Goal: Use online tool/utility: Utilize a website feature to perform a specific function

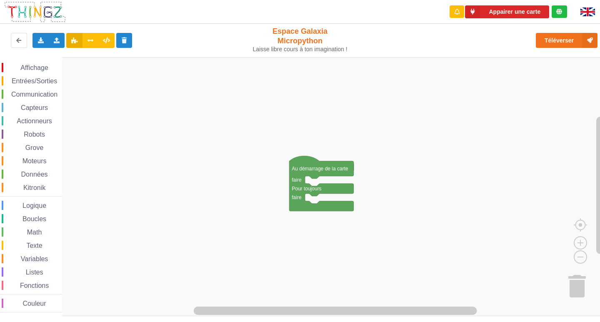
click at [217, 152] on rect "Espace de travail de Blocky" at bounding box center [302, 186] width 605 height 259
click at [30, 176] on span "Données" at bounding box center [34, 174] width 29 height 7
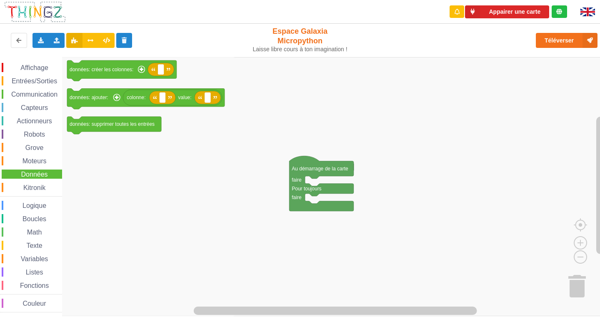
click at [46, 95] on span "Communication" at bounding box center [34, 94] width 49 height 7
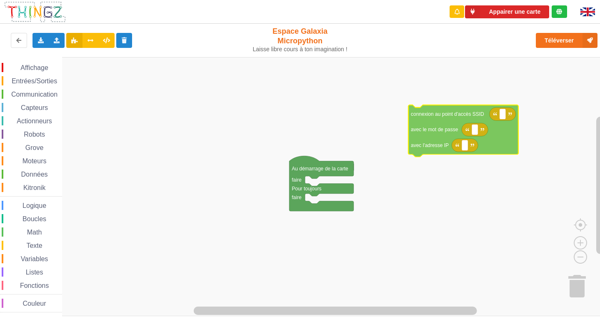
click at [459, 119] on div "Affichage Entrées/Sorties Communication Capteurs Actionneurs Robots Grove Moteu…" at bounding box center [302, 186] width 605 height 259
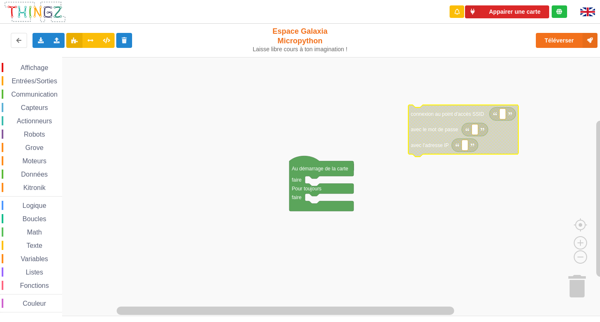
click at [466, 152] on icon "Espace de travail de Blocky" at bounding box center [463, 131] width 110 height 52
click at [467, 147] on rect "Espace de travail de Blocky" at bounding box center [464, 145] width 6 height 11
type input "[TECHNICAL_ID]"
click at [500, 115] on rect "Espace de travail de Blocky" at bounding box center [502, 114] width 6 height 11
type input "NETGEAR38"
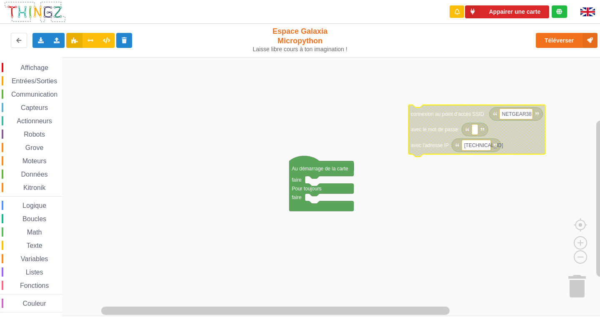
click at [474, 133] on rect "Espace de travail de Blocky" at bounding box center [474, 129] width 6 height 11
type input "joyoustuba995"
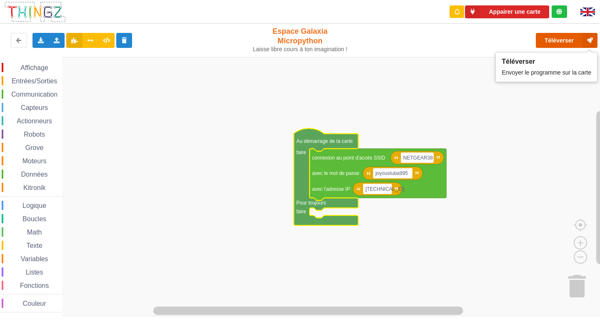
click at [567, 39] on button "Téléverser" at bounding box center [566, 40] width 62 height 15
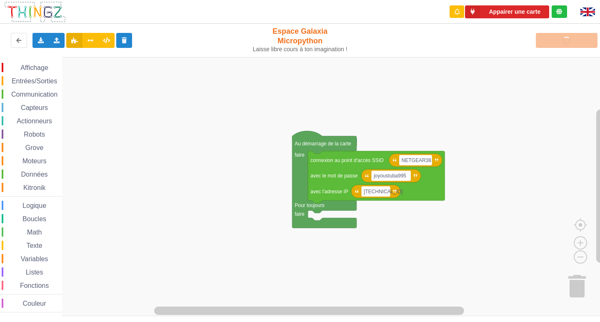
click at [309, 216] on div "Affichage Entrées/Sorties Communication Capteurs Actionneurs Robots Grove Moteu…" at bounding box center [302, 186] width 605 height 259
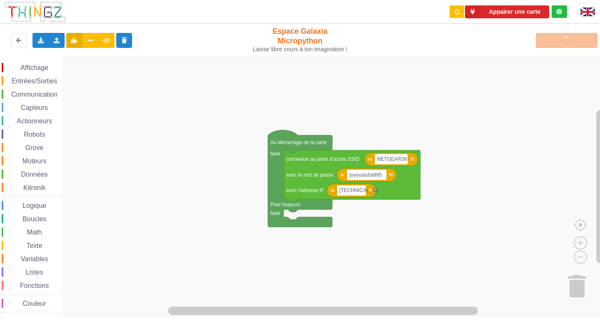
click at [507, 19] on div "Appairer une carte" at bounding box center [508, 12] width 132 height 24
click at [512, 12] on button "Appairer une carte" at bounding box center [507, 11] width 84 height 13
click at [503, 12] on button "Appairer une carte" at bounding box center [507, 11] width 84 height 13
click at [499, 72] on rect "Espace de travail de Blocky" at bounding box center [302, 186] width 605 height 259
click at [563, 41] on div "Téléverser" at bounding box center [480, 40] width 247 height 27
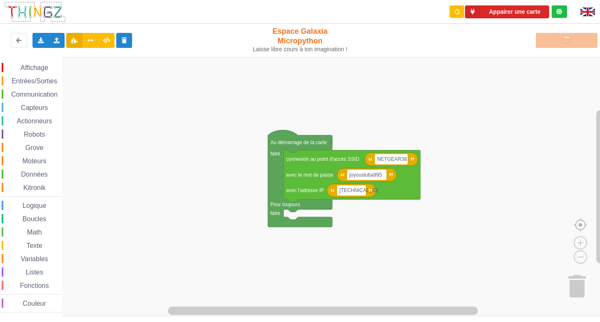
click at [581, 228] on image "Espace de travail de Blocky" at bounding box center [593, 206] width 40 height 52
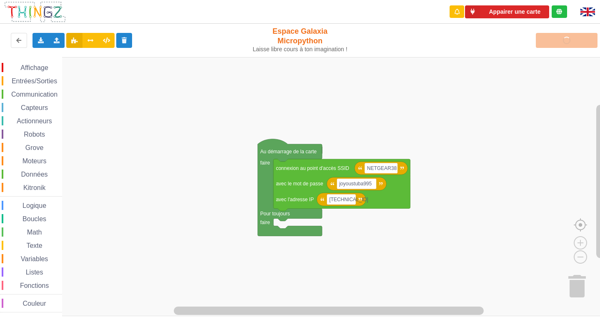
click at [581, 228] on image "Espace de travail de Blocky" at bounding box center [593, 206] width 40 height 52
click at [582, 228] on image "Espace de travail de Blocky" at bounding box center [593, 206] width 40 height 52
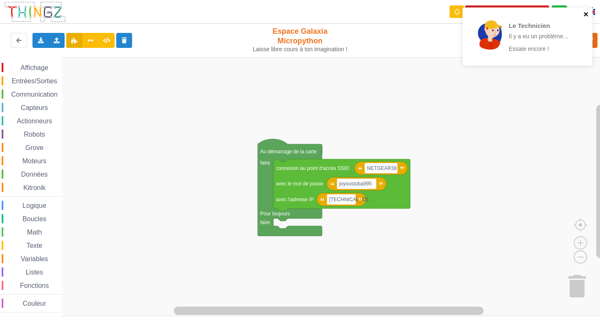
click at [583, 15] on icon "close" at bounding box center [586, 14] width 6 height 7
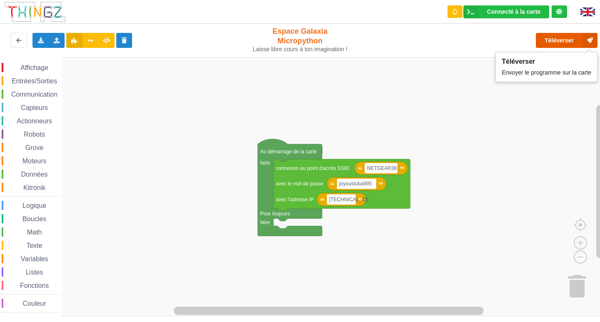
click at [551, 47] on button "Téléverser" at bounding box center [566, 40] width 62 height 15
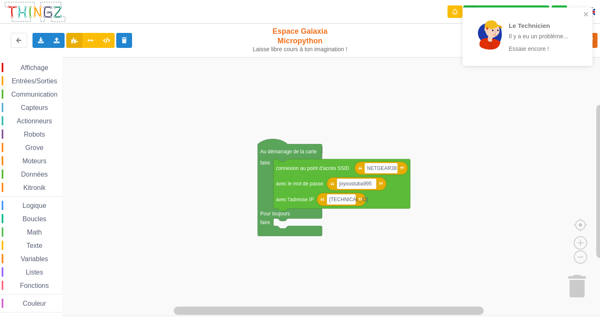
click at [542, 105] on rect "Espace de travail de Blocky" at bounding box center [302, 186] width 605 height 259
click at [587, 14] on icon "close" at bounding box center [586, 14] width 6 height 7
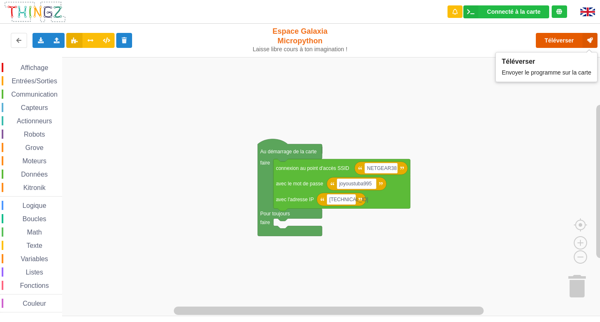
click at [565, 40] on button "Téléverser" at bounding box center [566, 40] width 62 height 15
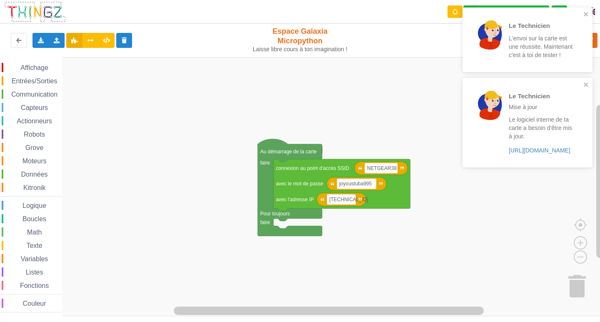
click at [590, 12] on div "Le Technicien L'envoi sur la carte est une réussite. Maintenant c'est à toi de …" at bounding box center [527, 39] width 130 height 65
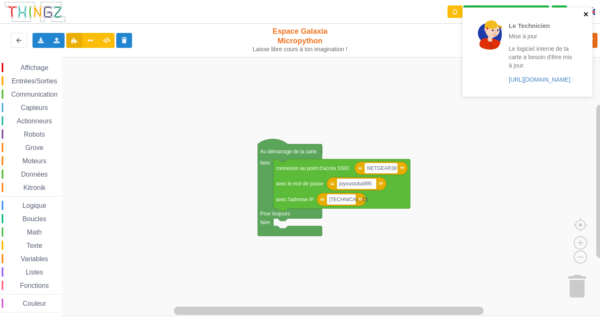
click at [588, 11] on icon "close" at bounding box center [586, 14] width 6 height 7
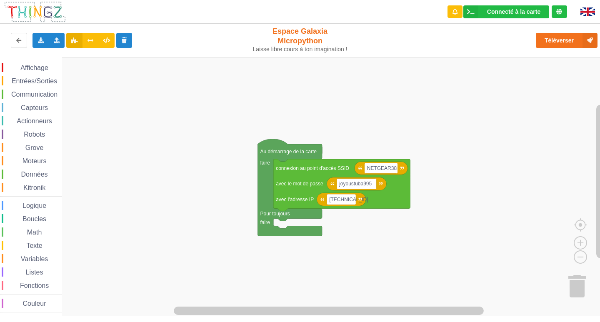
click at [49, 95] on span "Communication" at bounding box center [34, 94] width 49 height 7
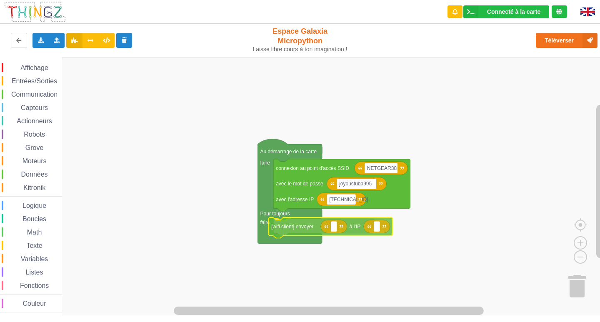
click at [359, 232] on div "Affichage Entrées/Sorties Communication Capteurs Actionneurs Robots Grove Moteu…" at bounding box center [302, 186] width 605 height 259
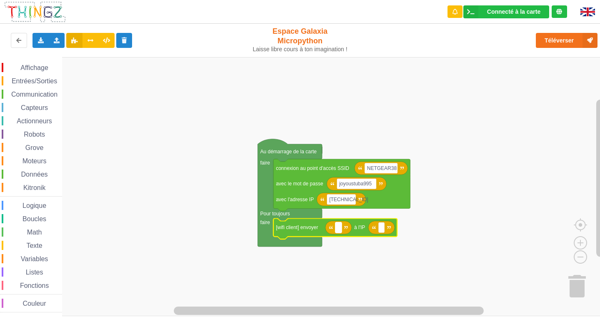
click at [336, 229] on rect "Espace de travail de Blocky" at bounding box center [338, 227] width 6 height 11
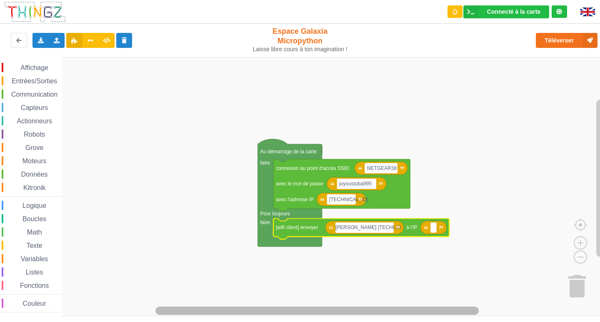
type input "[PERSON_NAME] [TECHNICAL_ID]"
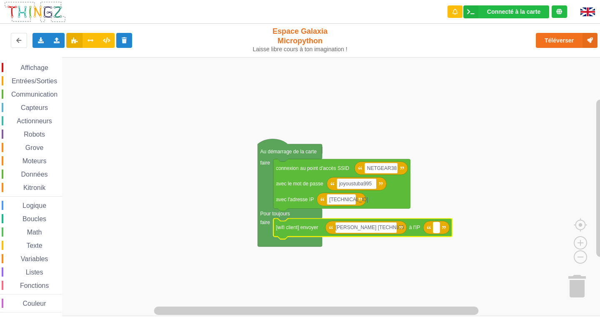
click at [438, 228] on rect "Espace de travail de Blocky" at bounding box center [436, 227] width 6 height 11
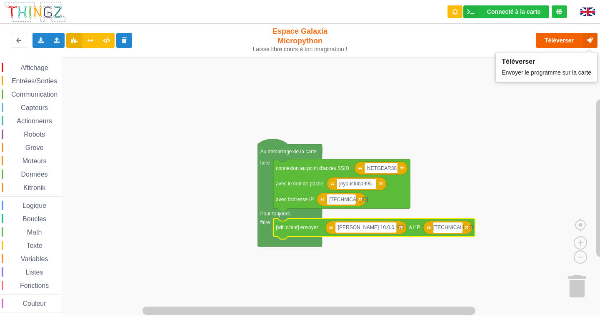
type input "[TECHNICAL_ID]"
click at [560, 44] on button "Téléverser" at bounding box center [566, 40] width 62 height 15
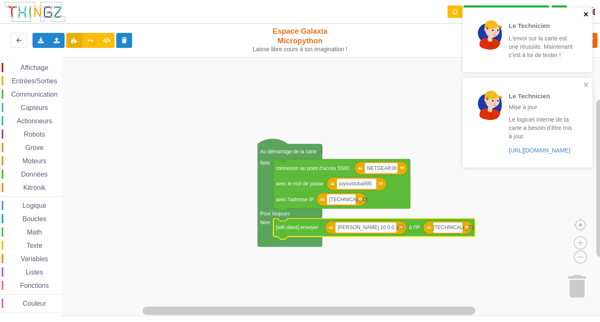
click at [583, 15] on icon "close" at bounding box center [586, 14] width 6 height 7
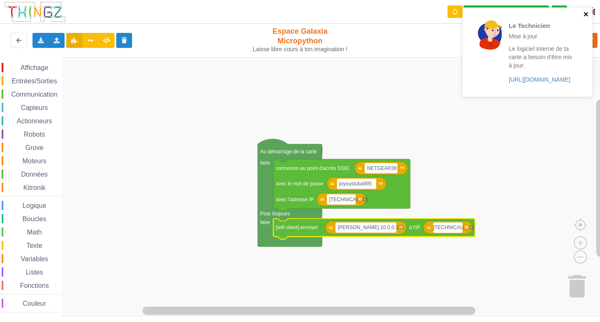
click at [583, 15] on icon "close" at bounding box center [586, 14] width 6 height 7
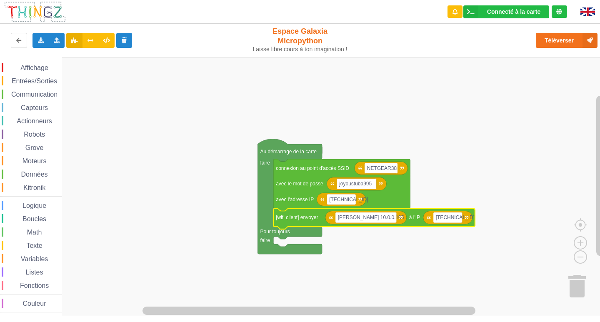
click at [544, 51] on div "Téléverser" at bounding box center [480, 40] width 247 height 27
click at [549, 42] on button "Téléverser" at bounding box center [566, 40] width 62 height 15
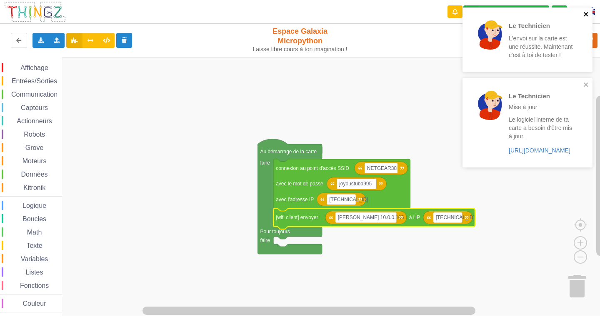
click at [585, 15] on icon "close" at bounding box center [586, 14] width 6 height 7
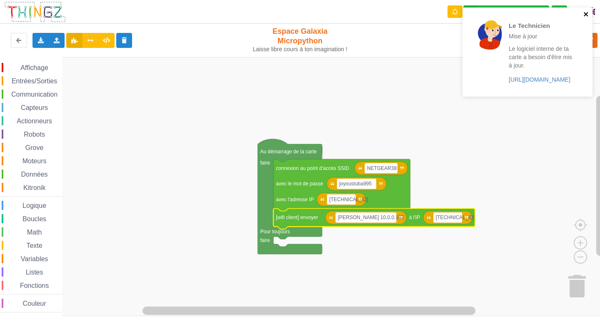
click at [585, 13] on icon "close" at bounding box center [586, 14] width 6 height 7
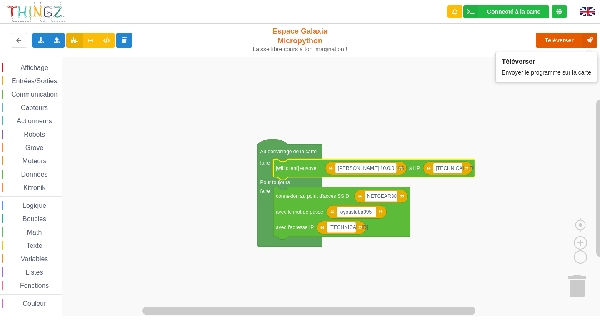
click at [569, 46] on button "Téléverser" at bounding box center [566, 40] width 62 height 15
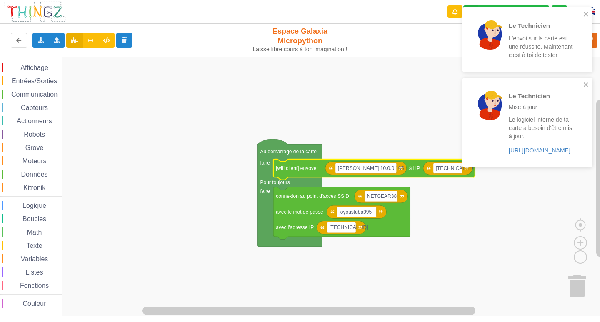
click at [590, 15] on div "Le Technicien L'envoi sur la carte est une réussite. Maintenant c'est à toi de …" at bounding box center [527, 39] width 130 height 65
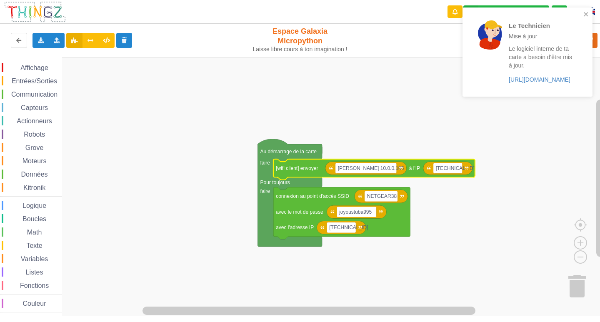
click at [590, 15] on div "Le Technicien Mise à jour Le logiciel interne de ta carte a besoin d'être mis à…" at bounding box center [527, 51] width 130 height 89
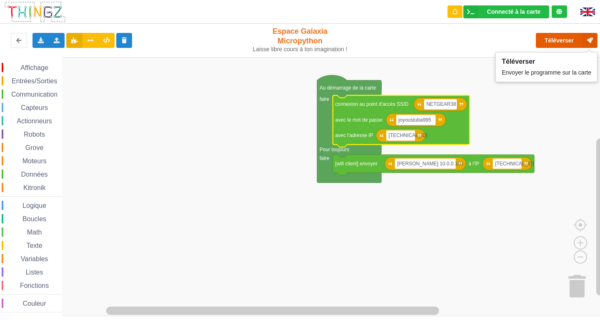
click at [553, 45] on button "Téléverser" at bounding box center [566, 40] width 62 height 15
